Goal: Task Accomplishment & Management: Manage account settings

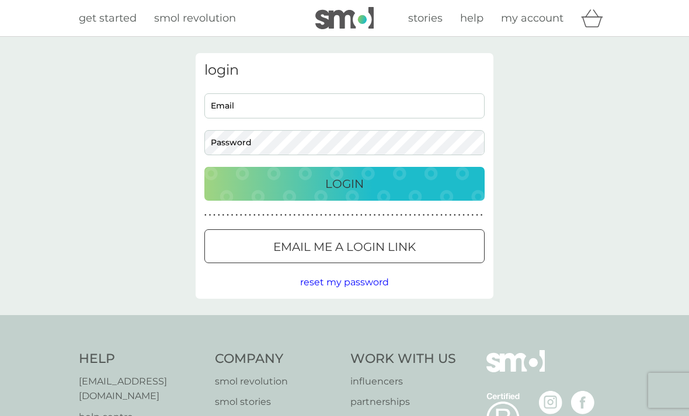
click at [440, 109] on input "Email" at bounding box center [344, 105] width 280 height 25
type input "budehome@btinternet.com"
click at [345, 183] on button "Login" at bounding box center [344, 184] width 280 height 34
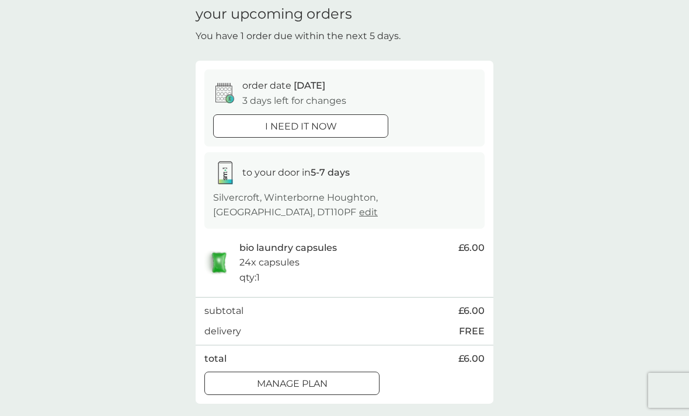
scroll to position [47, 0]
click at [319, 377] on p "Manage plan" at bounding box center [292, 384] width 71 height 15
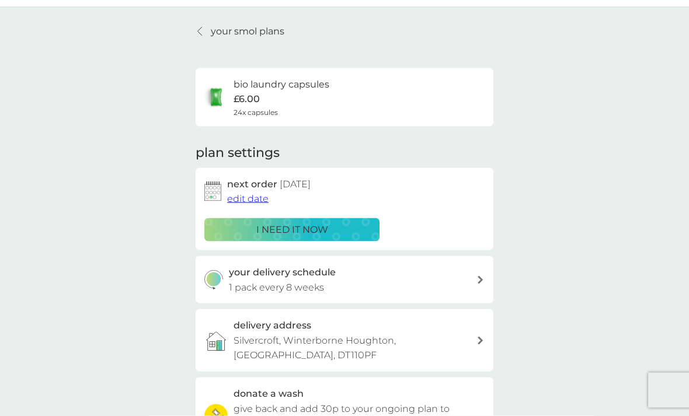
scroll to position [29, 0]
click at [221, 26] on p "your smol plans" at bounding box center [248, 31] width 74 height 15
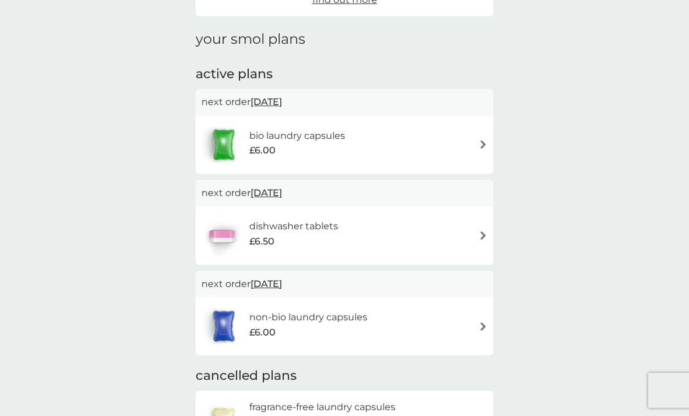
scroll to position [147, 0]
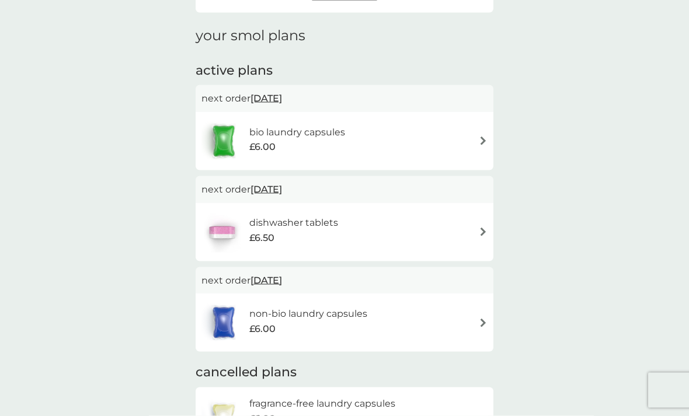
click at [474, 142] on div "bio laundry capsules £6.00" at bounding box center [344, 141] width 286 height 41
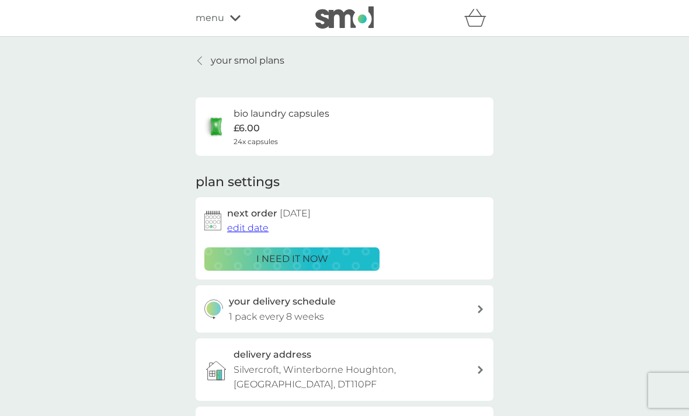
click at [251, 228] on span "edit date" at bounding box center [247, 227] width 41 height 11
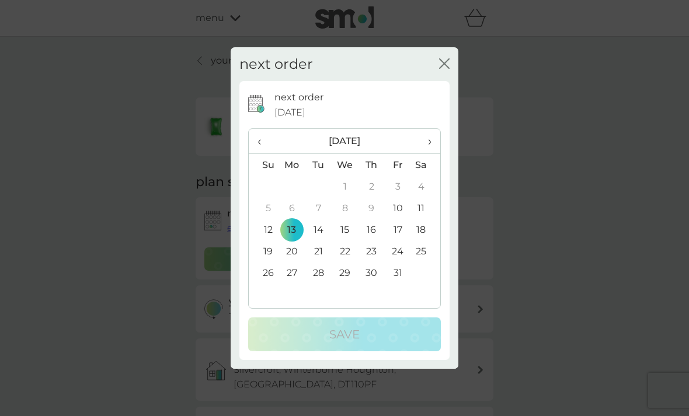
click at [432, 154] on span "›" at bounding box center [426, 141] width 12 height 25
click at [297, 219] on td "3" at bounding box center [292, 208] width 27 height 22
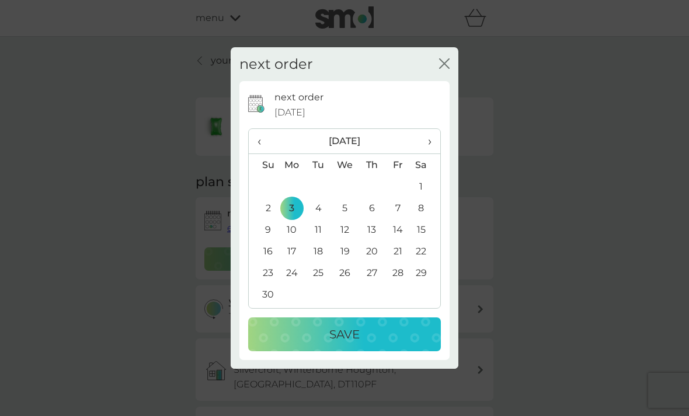
click at [412, 344] on div "Save" at bounding box center [344, 334] width 169 height 19
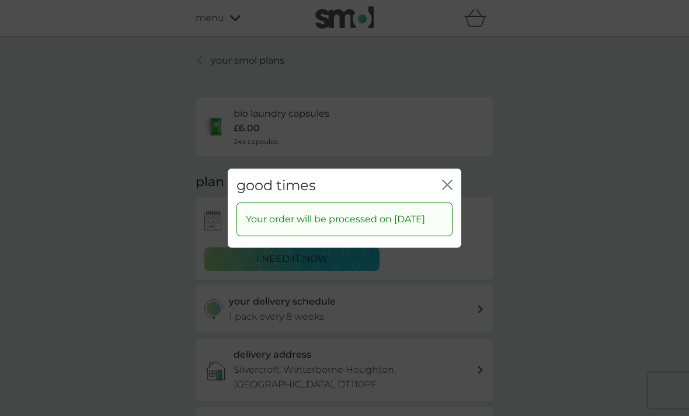
click at [444, 189] on icon "close" at bounding box center [445, 184] width 5 height 9
